Goal: Register for event/course

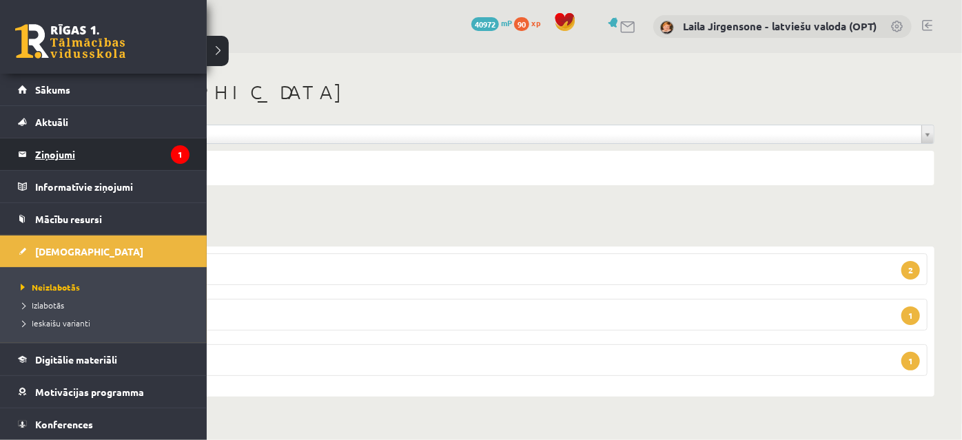
click at [63, 152] on legend "Ziņojumi 1" at bounding box center [112, 155] width 154 height 32
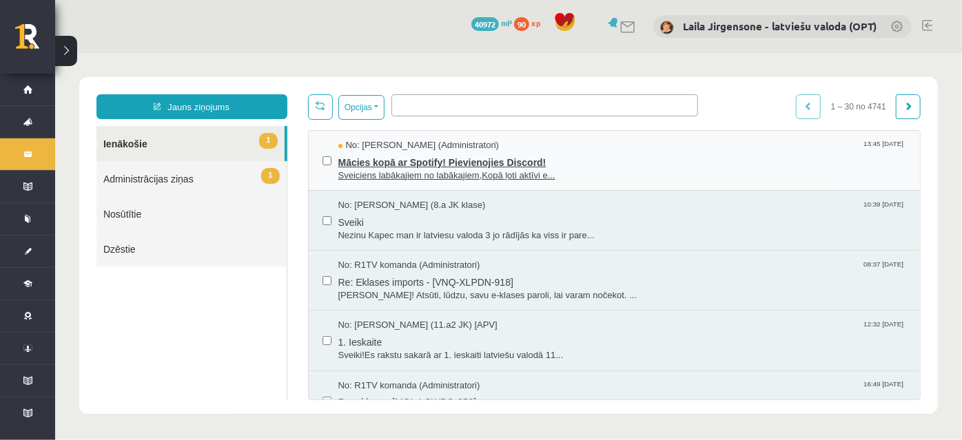
click at [452, 162] on span "Mācies kopā ar Spotify! Pievienojies Discord!" at bounding box center [622, 160] width 569 height 17
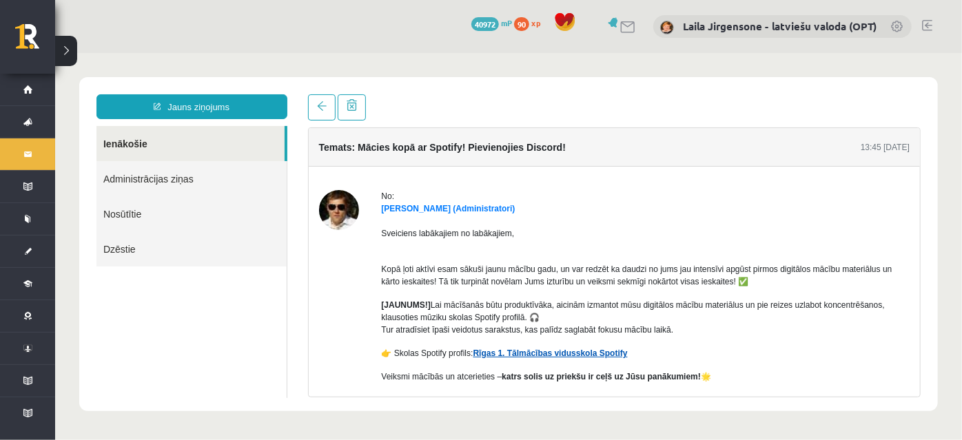
click at [558, 351] on link "Rīgas 1. Tālmācības vidusskola Spotify" at bounding box center [550, 353] width 154 height 10
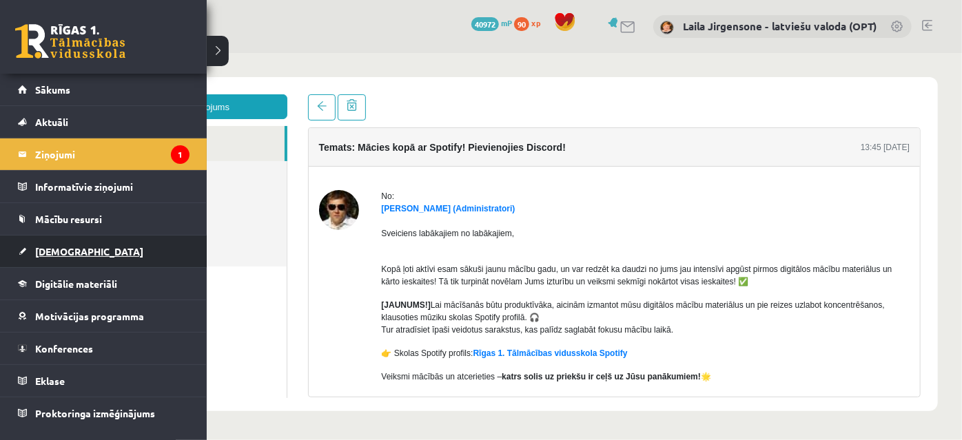
click at [52, 251] on span "[DEMOGRAPHIC_DATA]" at bounding box center [89, 251] width 108 height 12
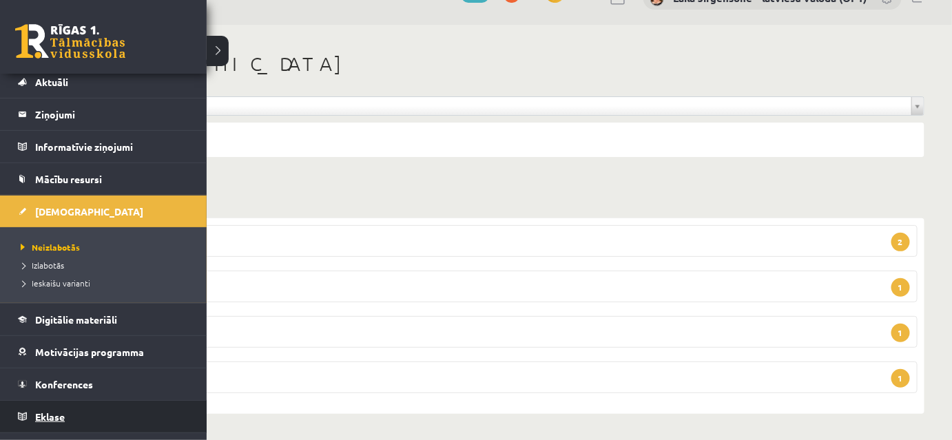
scroll to position [62, 0]
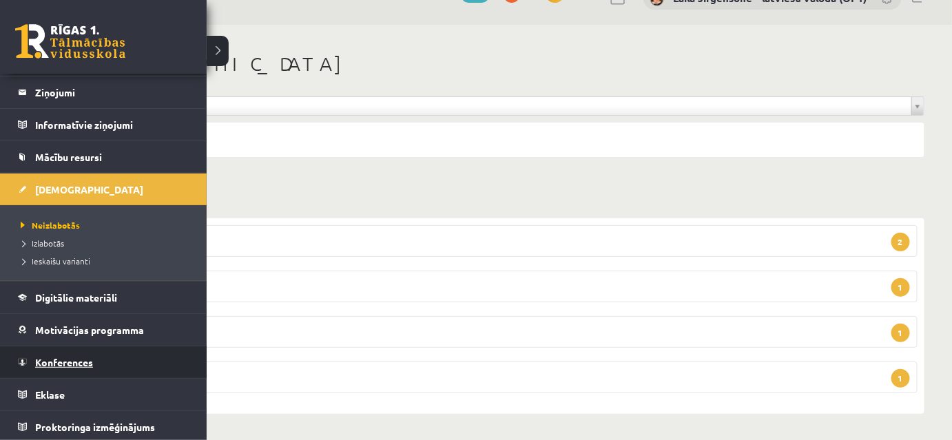
click at [83, 360] on span "Konferences" at bounding box center [64, 362] width 58 height 12
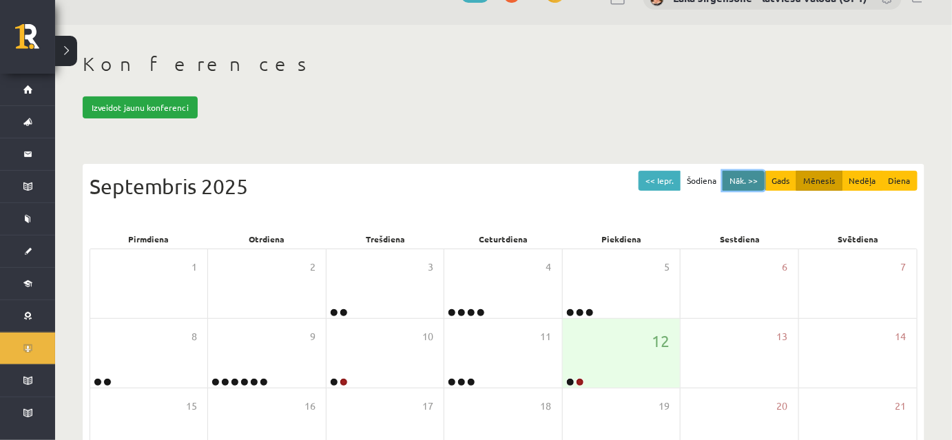
click at [744, 180] on button "Nāk. >>" at bounding box center [744, 181] width 42 height 20
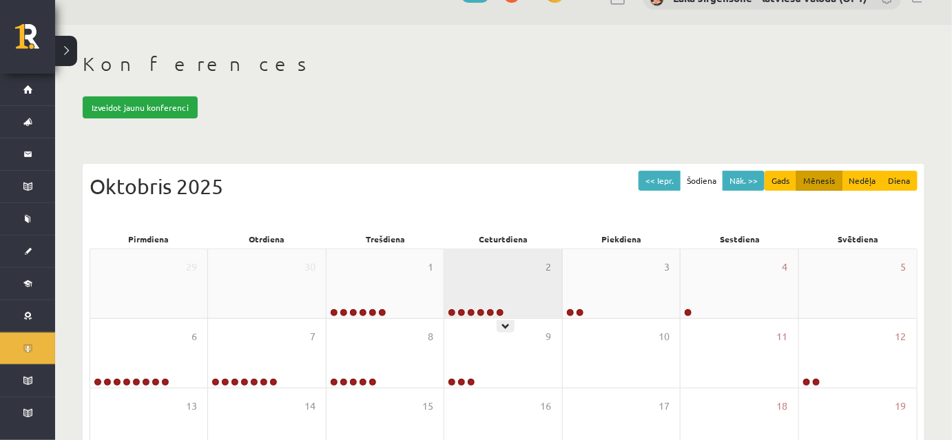
click at [503, 325] on icon at bounding box center [506, 327] width 8 height 8
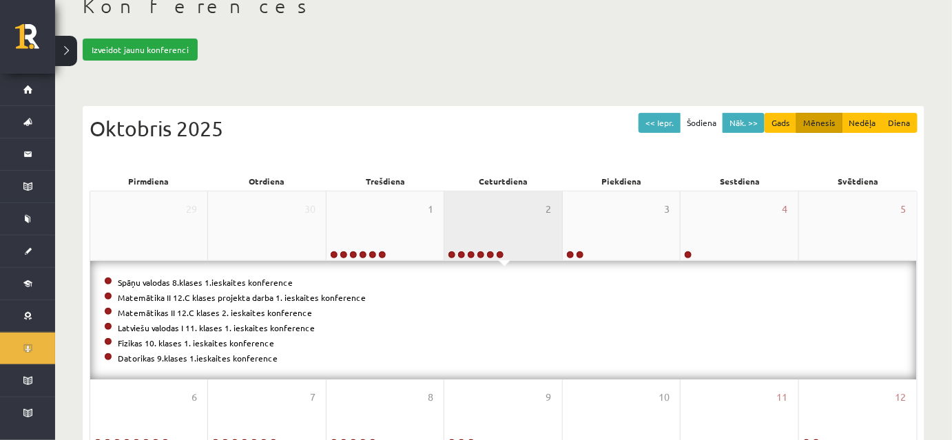
scroll to position [154, 0]
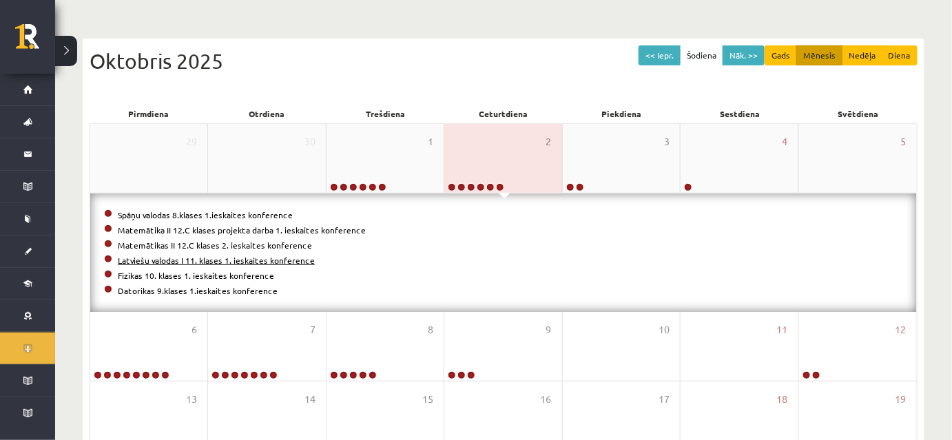
click at [209, 256] on link "Latviešu valodas I 11. klases 1. ieskaites konference" at bounding box center [216, 260] width 197 height 11
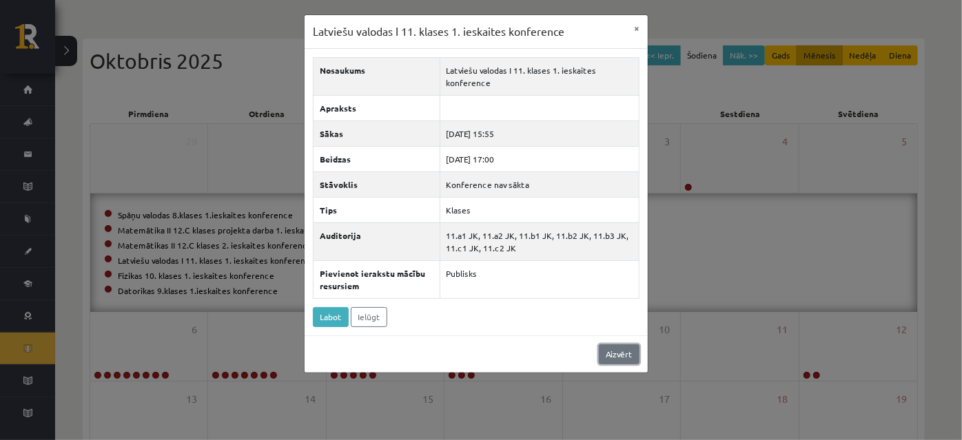
click at [632, 350] on link "Aizvērt" at bounding box center [619, 355] width 41 height 20
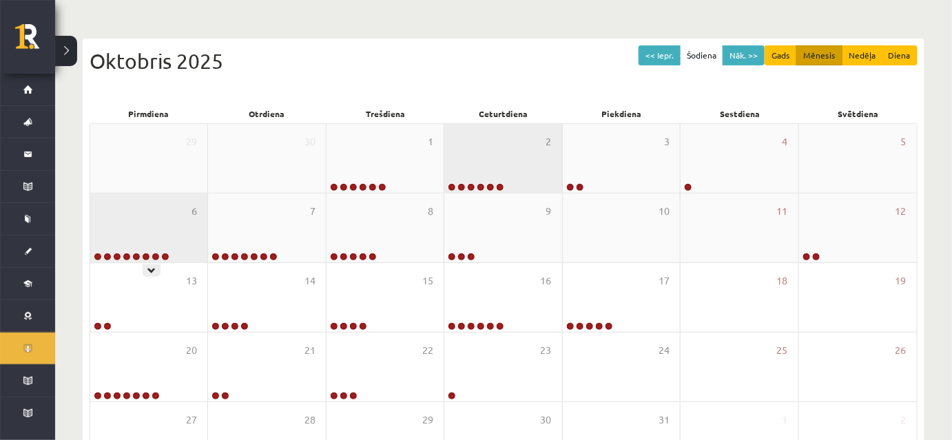
click at [149, 247] on div "6" at bounding box center [148, 228] width 117 height 69
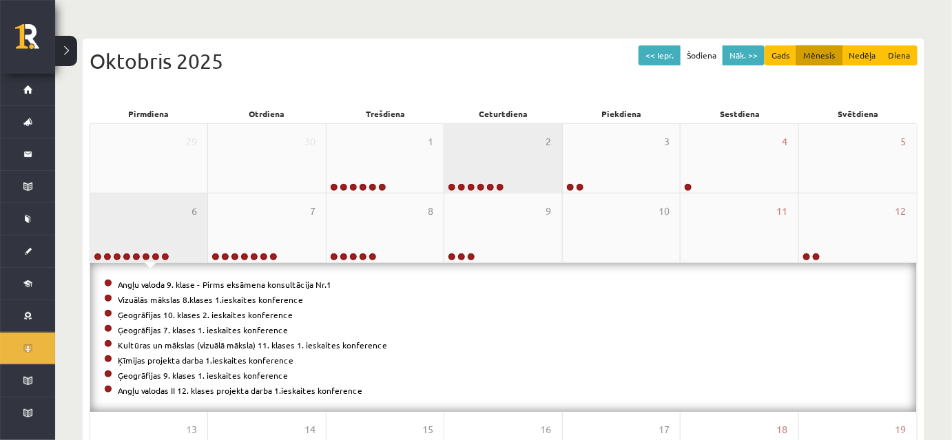
click at [174, 215] on div "6" at bounding box center [148, 228] width 117 height 69
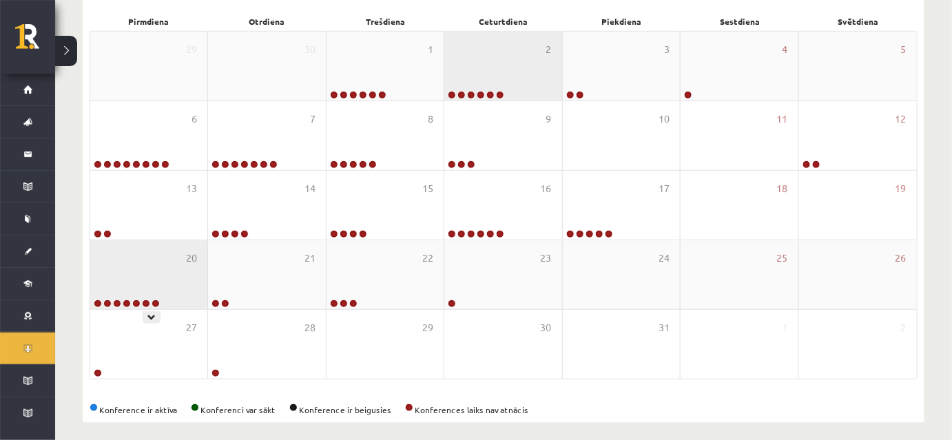
scroll to position [255, 0]
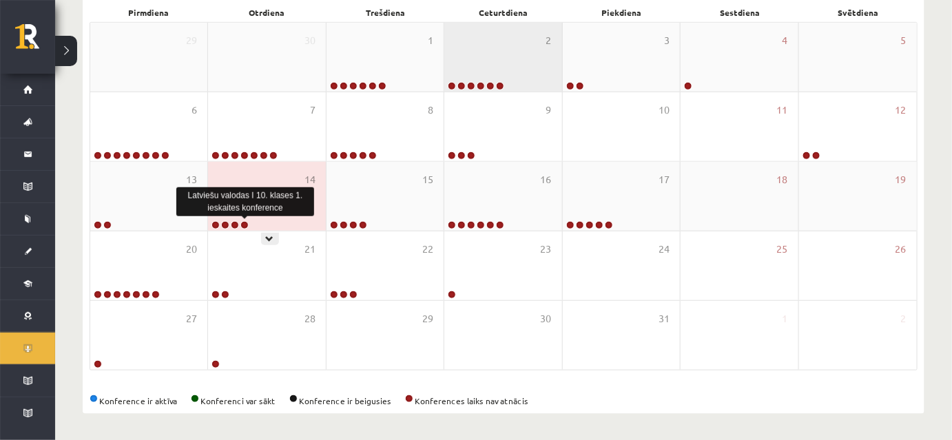
click at [247, 223] on link at bounding box center [245, 225] width 8 height 8
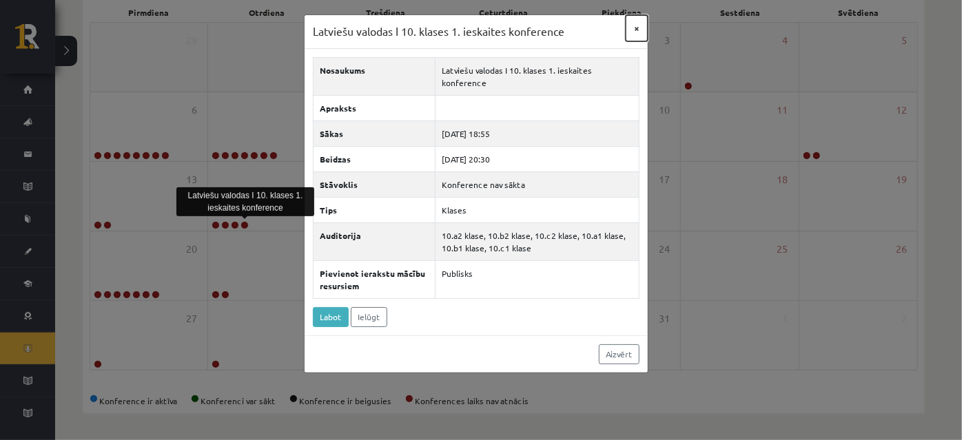
click at [635, 27] on button "×" at bounding box center [637, 28] width 22 height 26
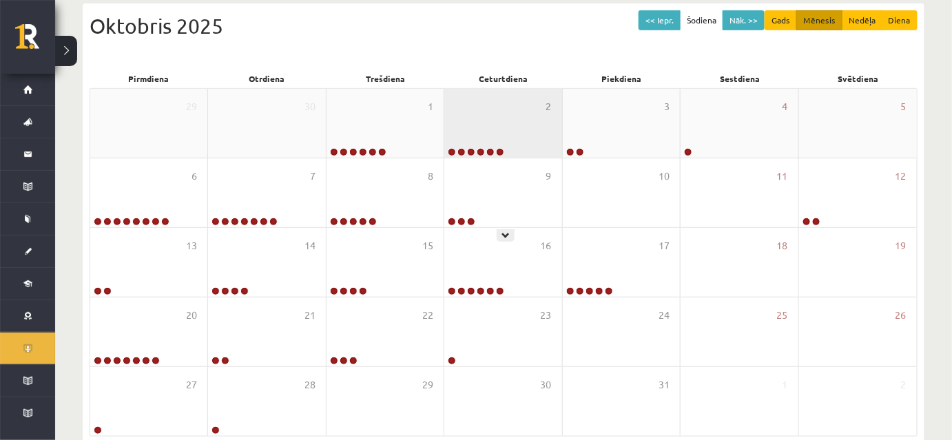
scroll to position [130, 0]
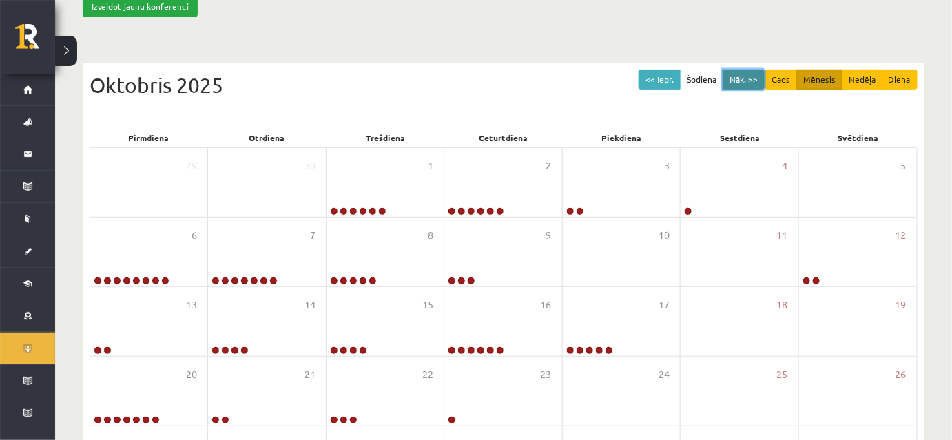
click at [745, 76] on button "Nāk. >>" at bounding box center [744, 80] width 42 height 20
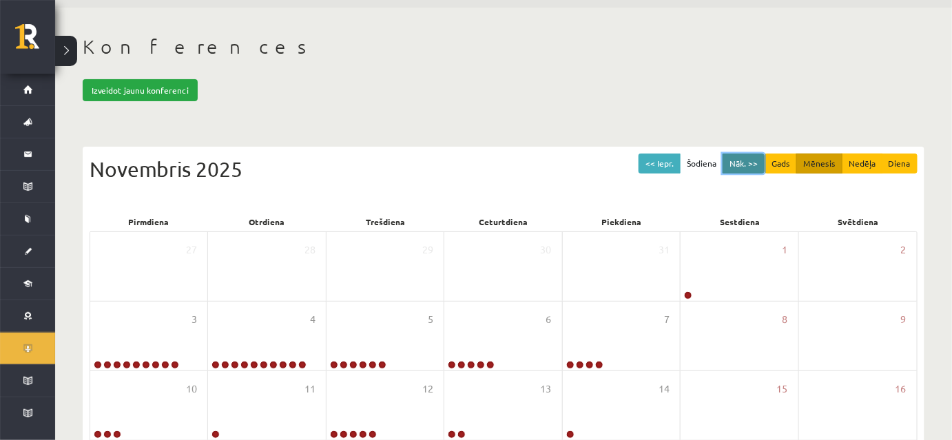
scroll to position [4, 0]
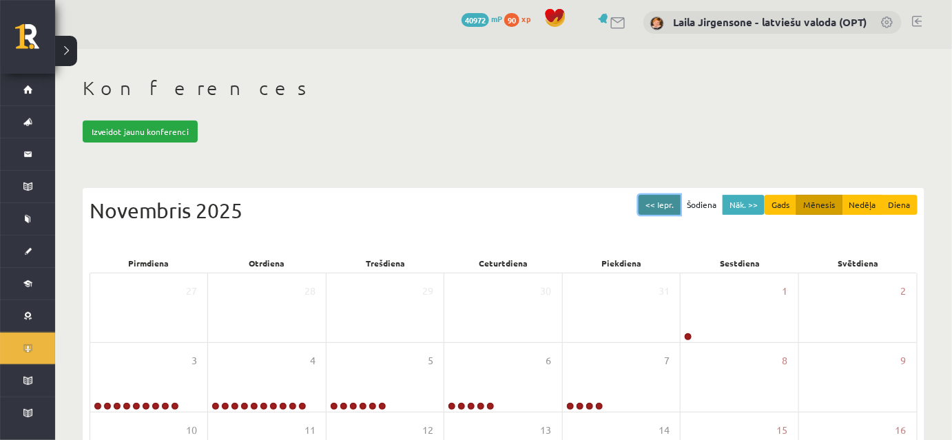
click at [663, 205] on button "<< Iepr." at bounding box center [660, 205] width 42 height 20
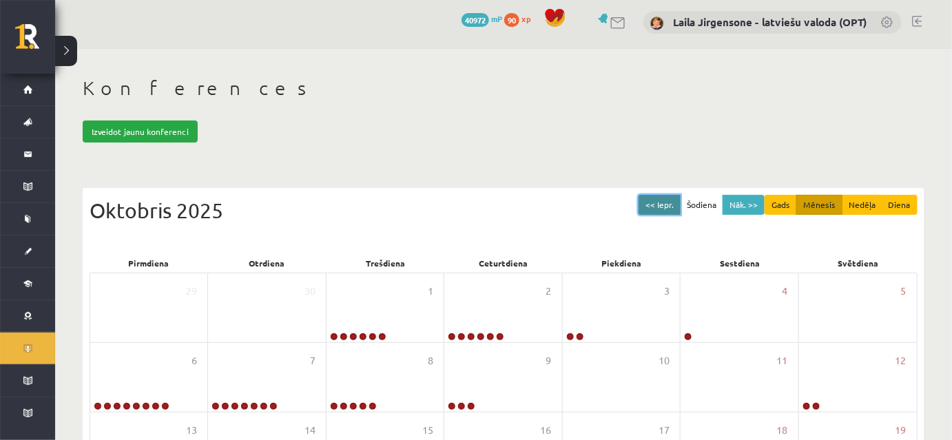
click at [663, 205] on button "<< Iepr." at bounding box center [660, 205] width 42 height 20
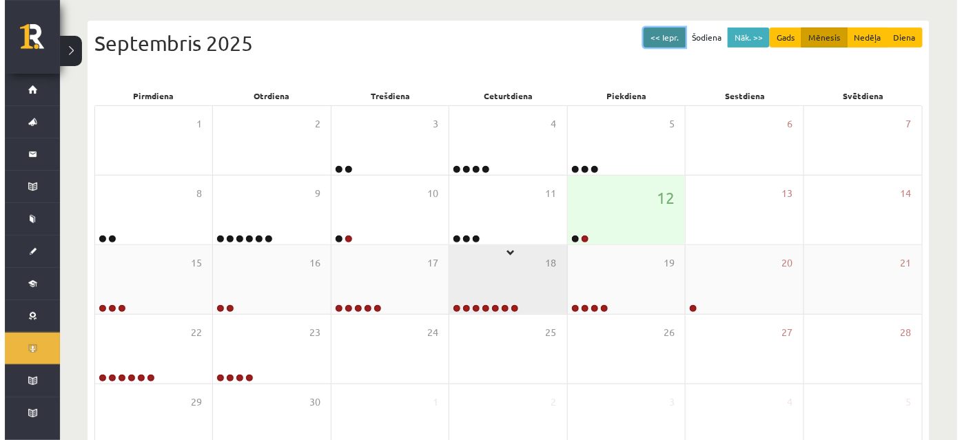
scroll to position [250, 0]
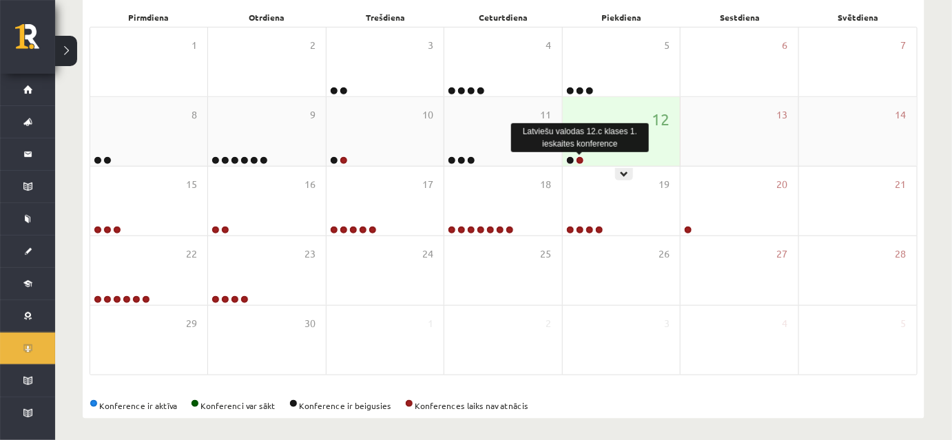
click at [580, 158] on link at bounding box center [580, 160] width 8 height 8
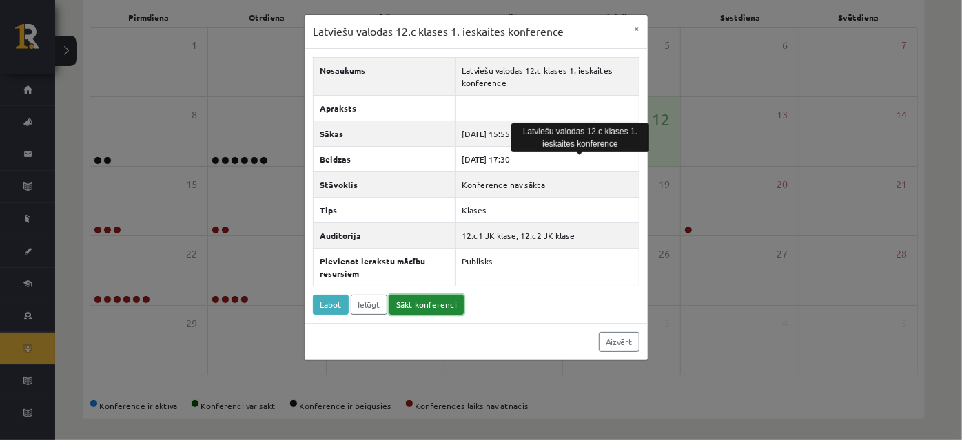
click at [428, 303] on link "Sākt konferenci" at bounding box center [426, 305] width 74 height 20
